Goal: Information Seeking & Learning: Check status

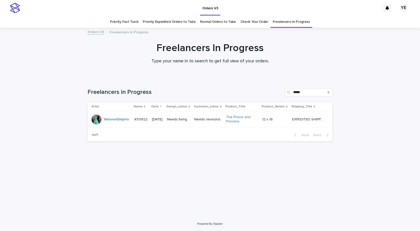
click at [115, 124] on div "YehorovDmytro" at bounding box center [111, 119] width 39 height 10
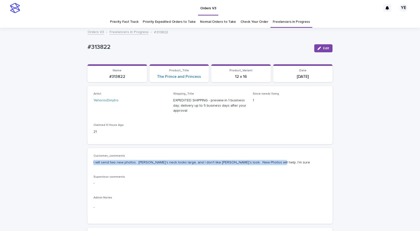
drag, startPoint x: 260, startPoint y: 162, endPoint x: 71, endPoint y: 170, distance: 189.3
copy p "I will send two new photos. [PERSON_NAME]'s neck looks large, and I don't like …"
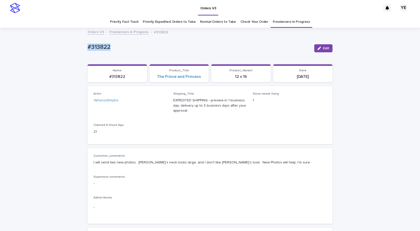
drag, startPoint x: 112, startPoint y: 48, endPoint x: 58, endPoint y: 48, distance: 54.3
copy p "#313822"
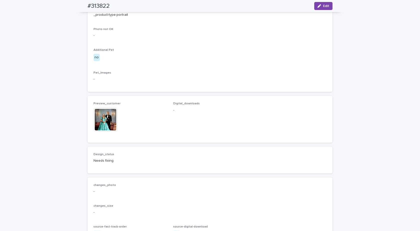
scroll to position [275, 0]
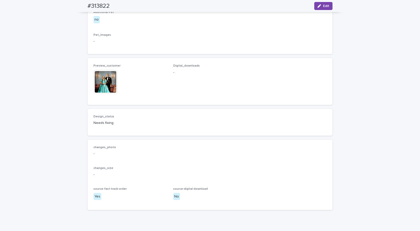
click at [91, 105] on div "Preview_customer This file cannot be opened Download File Digital_downloads -" at bounding box center [210, 81] width 245 height 47
click at [101, 94] on img at bounding box center [106, 82] width 24 height 24
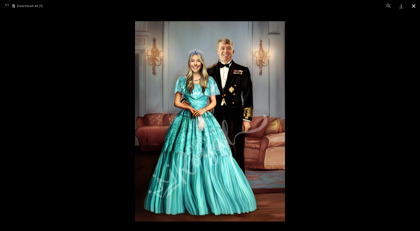
click at [415, 6] on button "Close gallery" at bounding box center [414, 6] width 13 height 12
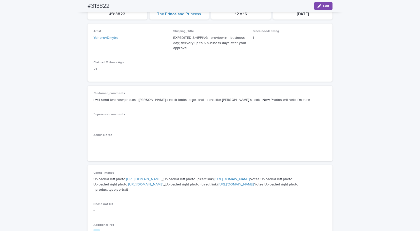
scroll to position [0, 0]
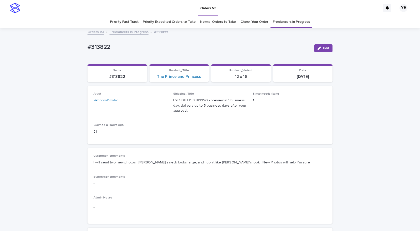
click at [127, 33] on link "Freelancers in Progress" at bounding box center [129, 32] width 39 height 6
